Goal: Book appointment/travel/reservation

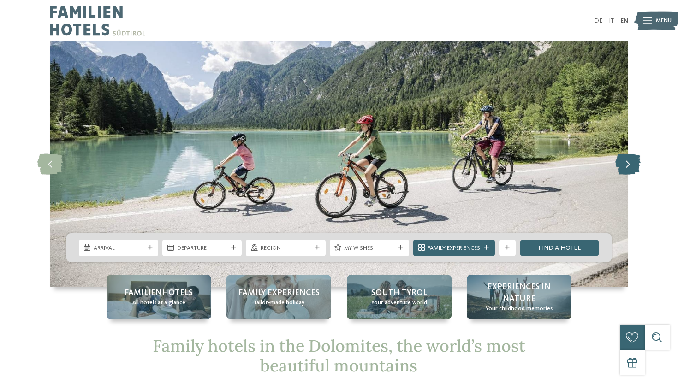
click at [629, 165] on icon at bounding box center [627, 164] width 25 height 21
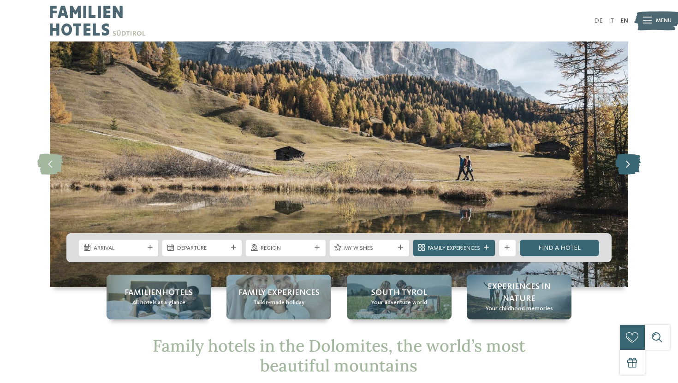
click at [629, 165] on icon at bounding box center [627, 164] width 25 height 21
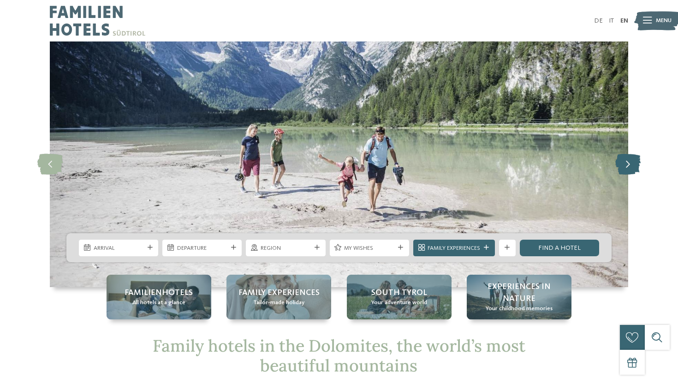
click at [629, 165] on icon at bounding box center [627, 164] width 25 height 21
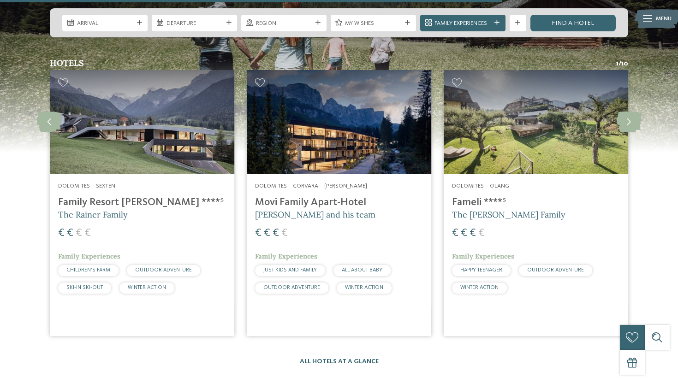
scroll to position [1238, 0]
click at [621, 123] on icon at bounding box center [628, 121] width 25 height 21
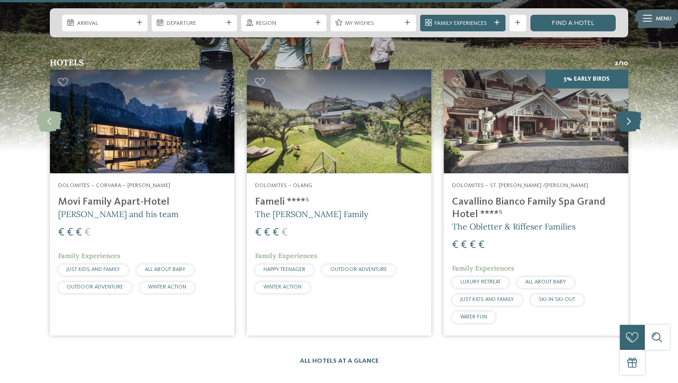
click at [621, 123] on icon at bounding box center [628, 121] width 25 height 21
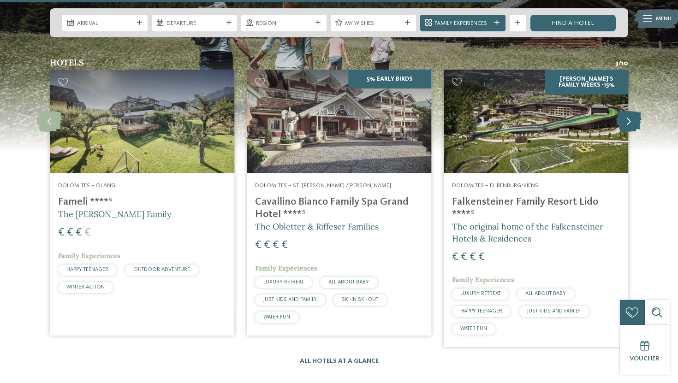
click at [621, 123] on icon at bounding box center [628, 121] width 25 height 21
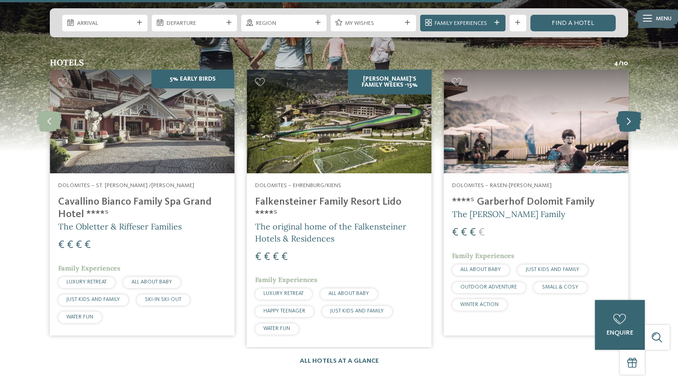
click at [621, 123] on icon at bounding box center [628, 121] width 25 height 21
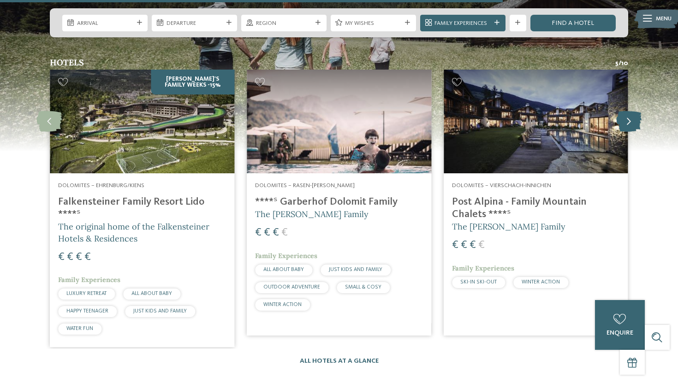
click at [621, 123] on icon at bounding box center [628, 121] width 25 height 21
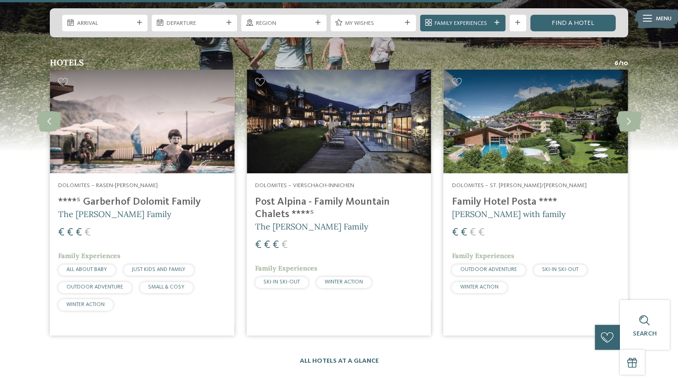
click at [376, 200] on h4 "Post Alpina - Family Mountain Chalets ****ˢ" at bounding box center [339, 208] width 168 height 25
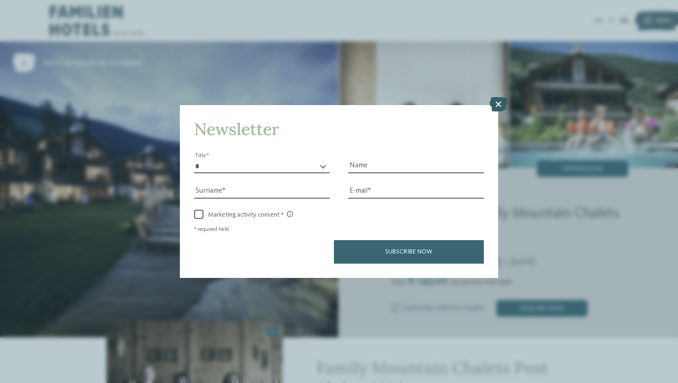
click at [500, 105] on icon at bounding box center [498, 104] width 18 height 15
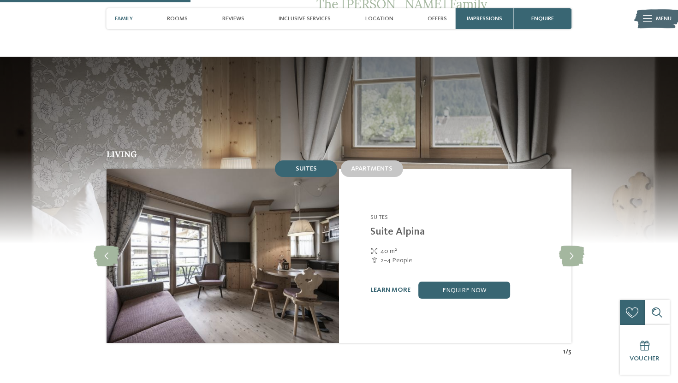
scroll to position [742, 0]
